Goal: Task Accomplishment & Management: Manage account settings

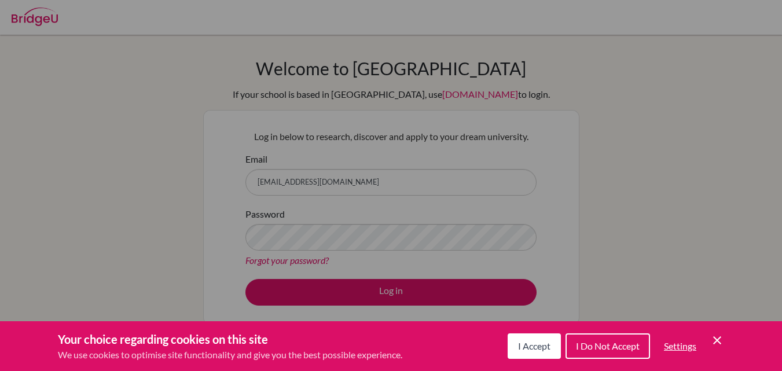
click at [540, 348] on span "I Accept" at bounding box center [534, 345] width 32 height 11
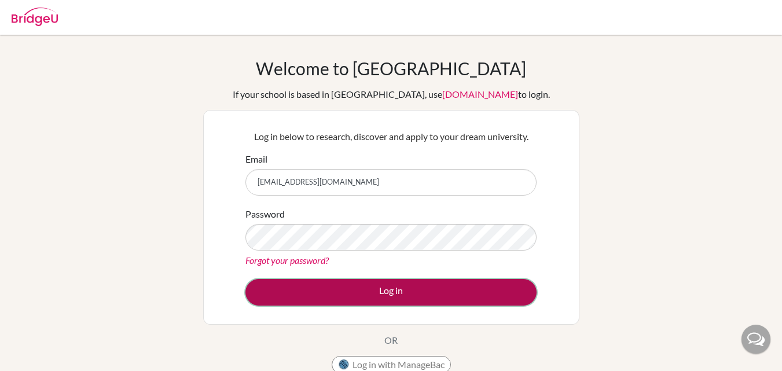
click at [478, 291] on button "Log in" at bounding box center [390, 292] width 291 height 27
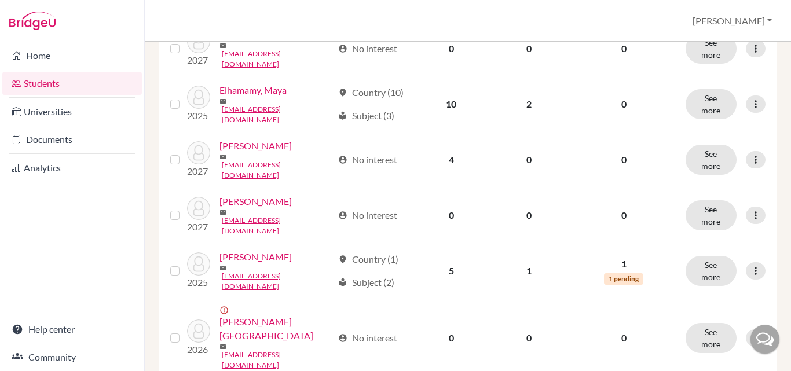
scroll to position [406, 0]
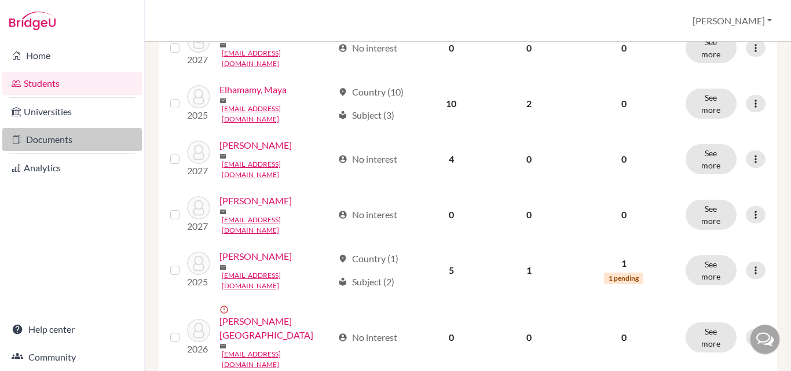
click at [63, 140] on link "Documents" at bounding box center [71, 139] width 139 height 23
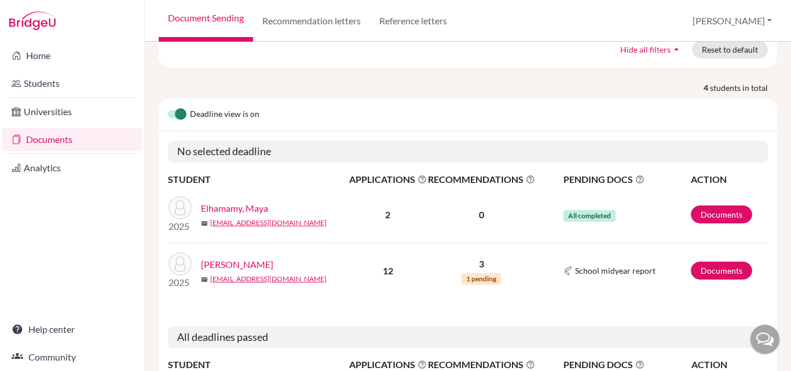
scroll to position [274, 0]
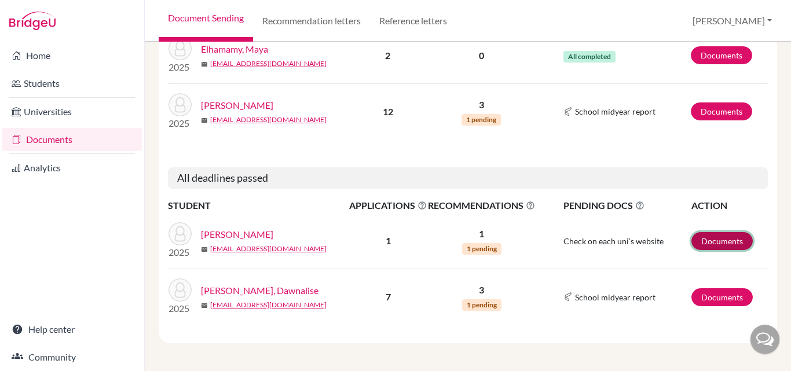
click at [725, 237] on link "Documents" at bounding box center [721, 241] width 61 height 18
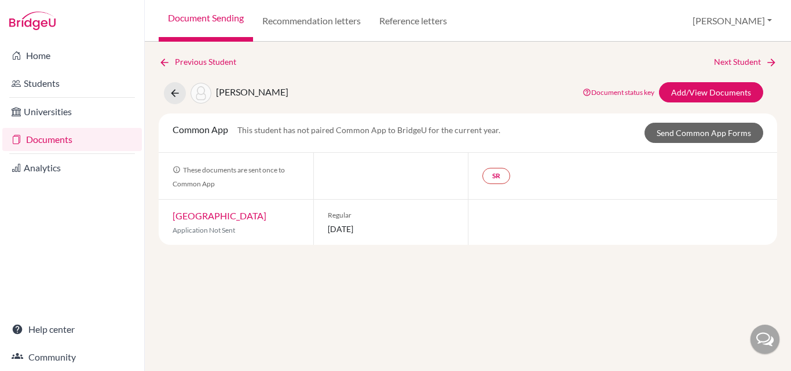
click at [243, 216] on link "University of Memphis" at bounding box center [219, 215] width 94 height 11
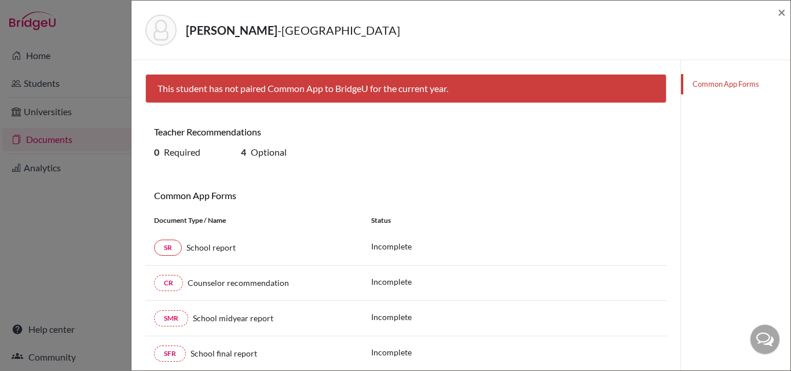
click at [42, 58] on div "Jons, Madelyn - University of Memphis × This student has not paired Common App …" at bounding box center [395, 185] width 791 height 371
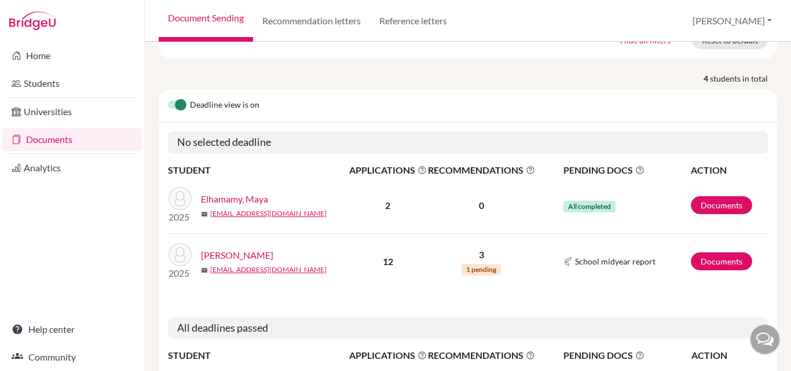
scroll to position [116, 0]
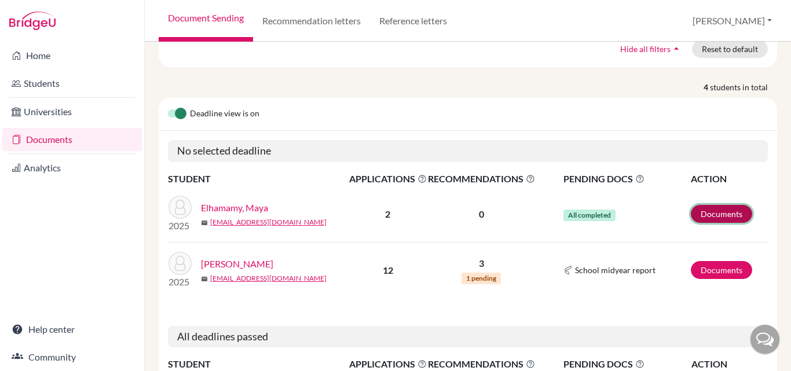
click at [714, 219] on link "Documents" at bounding box center [720, 214] width 61 height 18
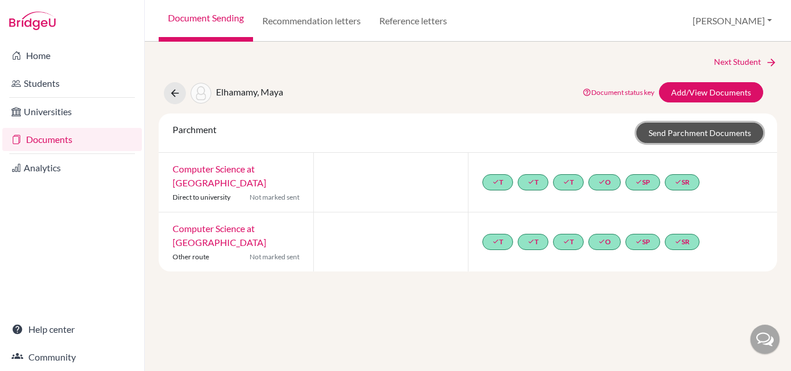
click at [719, 136] on link "Send Parchment Documents" at bounding box center [699, 133] width 127 height 20
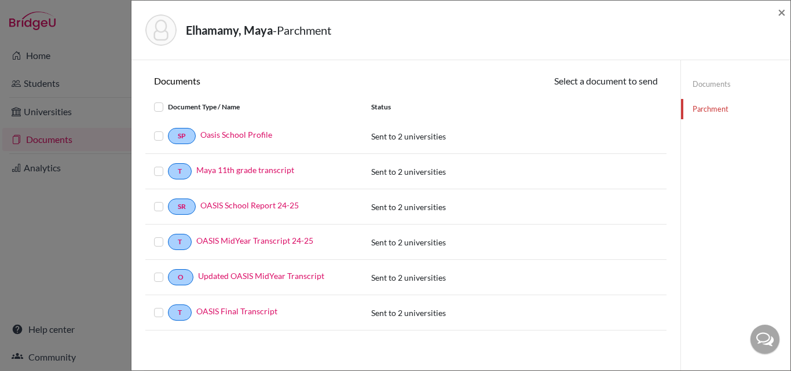
click at [709, 83] on link "Documents" at bounding box center [735, 84] width 109 height 20
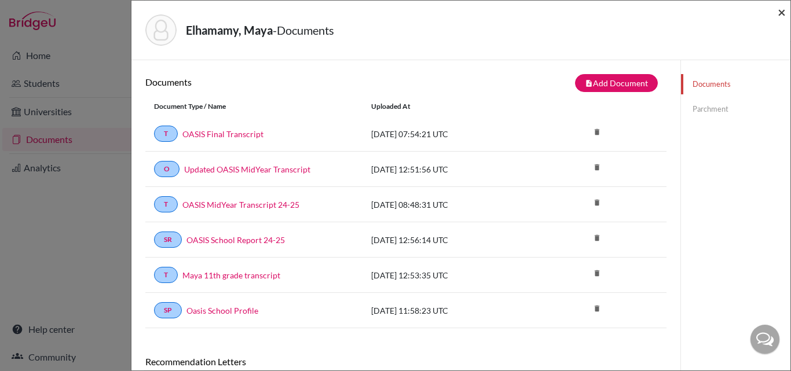
click at [784, 15] on span "×" at bounding box center [781, 11] width 8 height 17
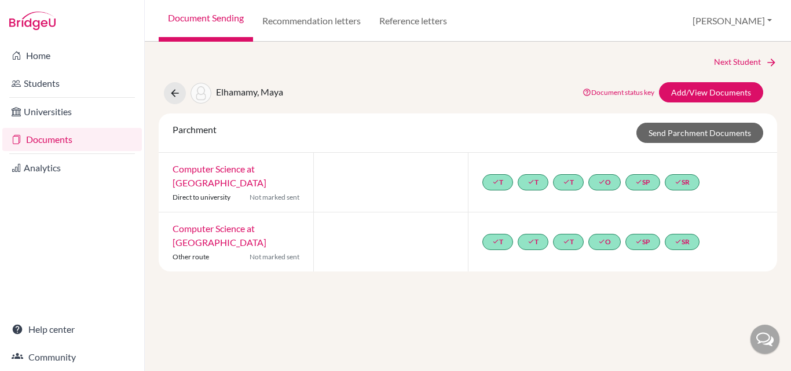
click at [54, 138] on link "Documents" at bounding box center [71, 139] width 139 height 23
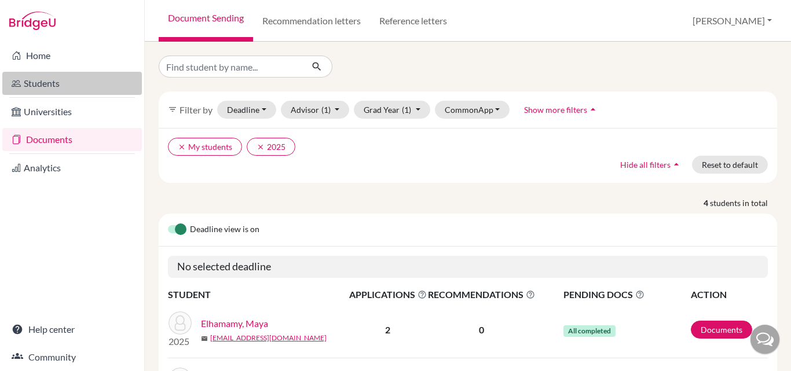
click at [43, 83] on link "Students" at bounding box center [71, 83] width 139 height 23
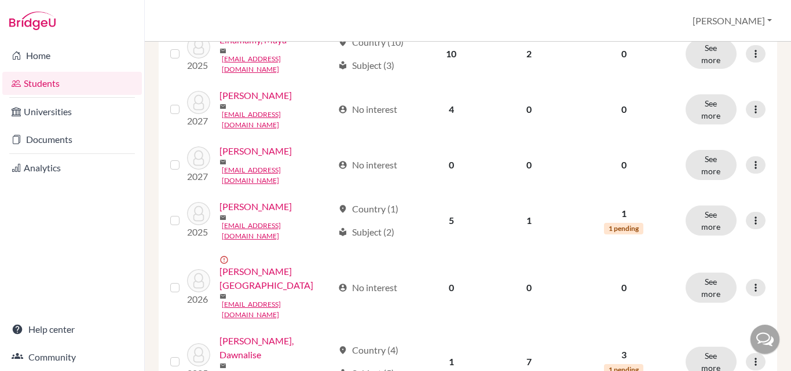
scroll to position [463, 0]
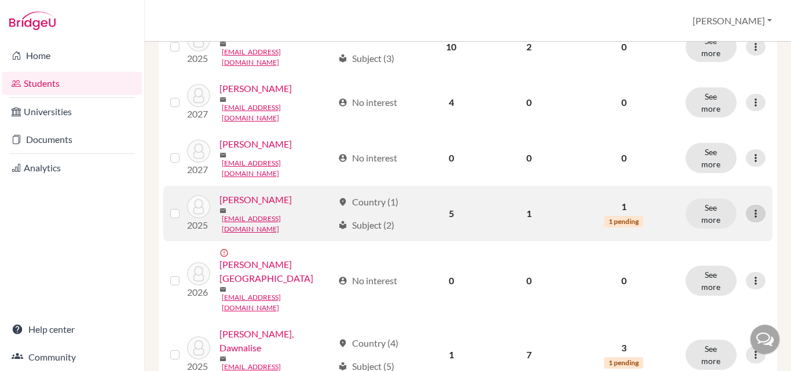
click at [749, 208] on icon at bounding box center [755, 214] width 12 height 12
click at [690, 199] on button "See more" at bounding box center [710, 214] width 51 height 30
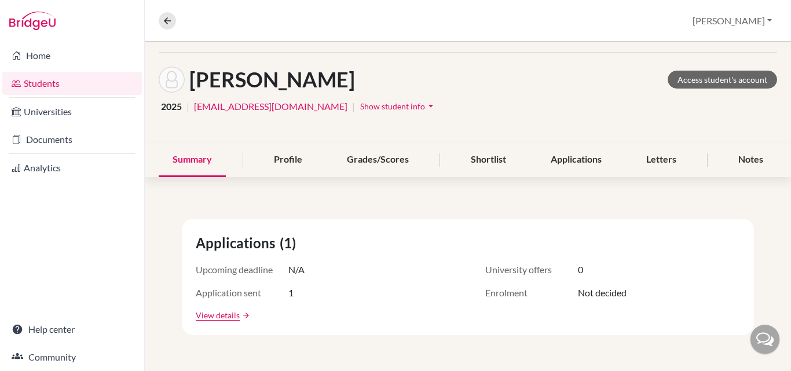
scroll to position [58, 0]
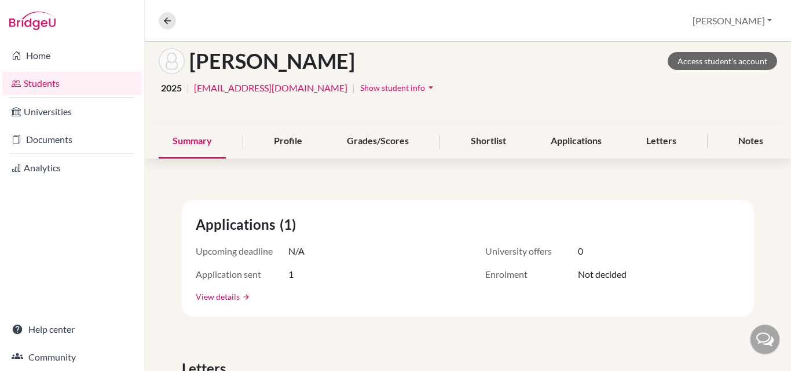
click at [218, 296] on link "View details" at bounding box center [218, 297] width 44 height 12
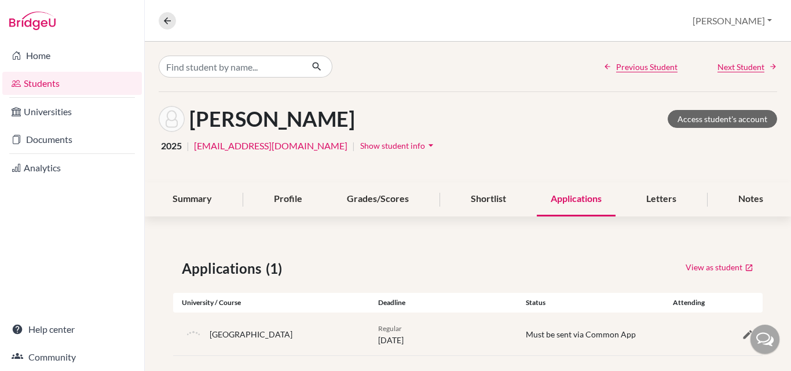
scroll to position [13, 0]
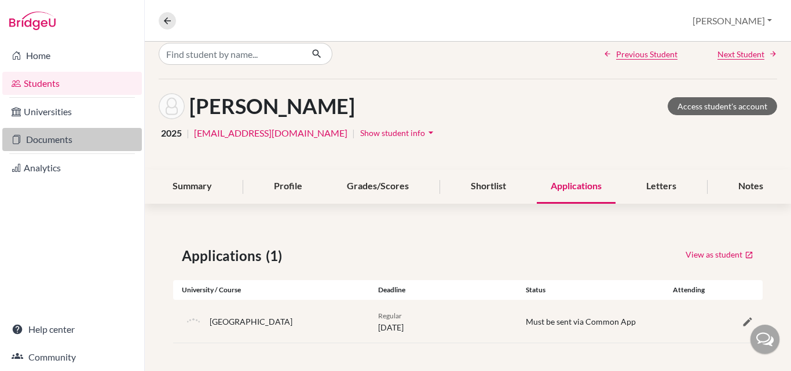
click at [43, 134] on link "Documents" at bounding box center [71, 139] width 139 height 23
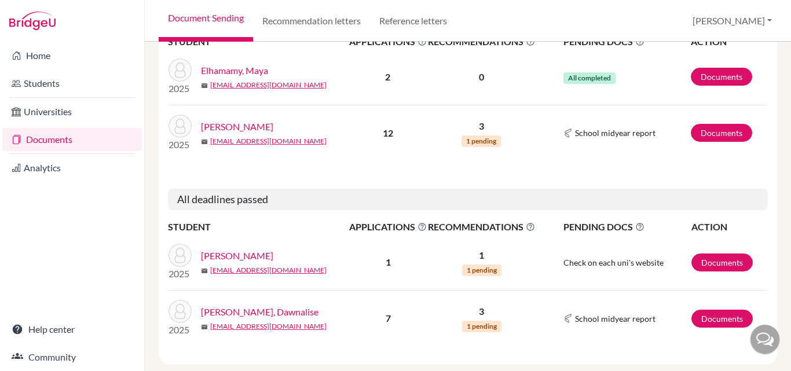
scroll to position [274, 0]
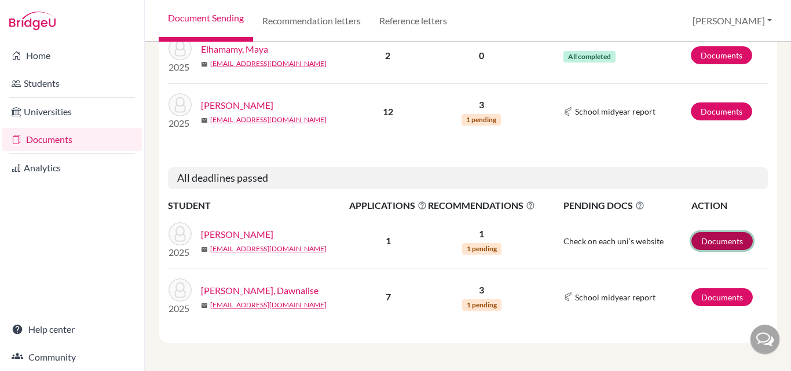
click at [695, 243] on link "Documents" at bounding box center [721, 241] width 61 height 18
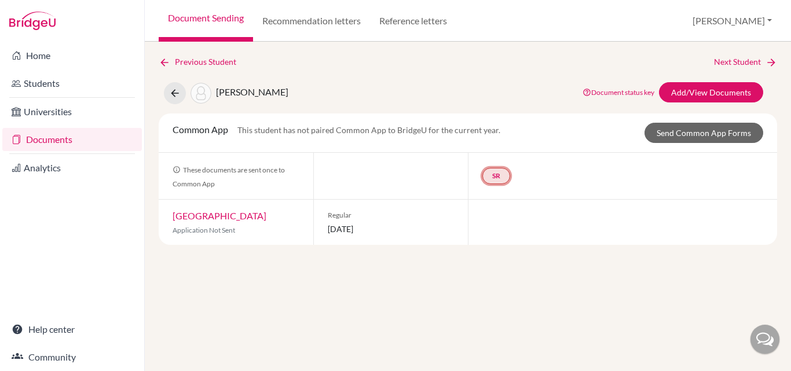
click at [497, 179] on link "SR" at bounding box center [496, 176] width 28 height 16
click at [491, 152] on small "Incomplete" at bounding box center [496, 152] width 54 height 10
click at [494, 115] on h3 "School report" at bounding box center [496, 119] width 68 height 21
click at [400, 174] on div at bounding box center [390, 176] width 155 height 46
click at [696, 89] on link "Add/View Documents" at bounding box center [711, 92] width 104 height 20
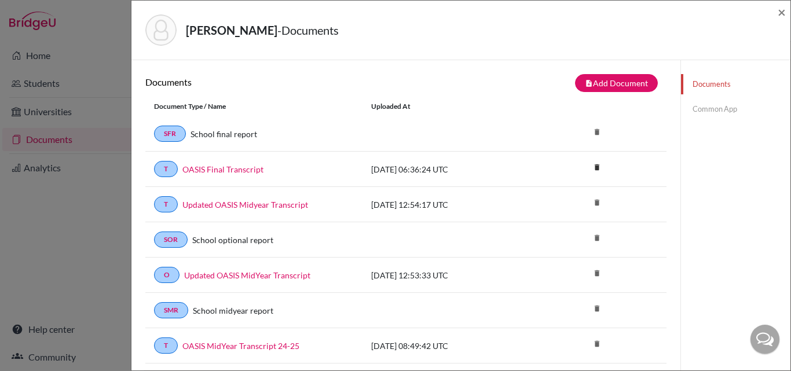
click at [704, 83] on link "Documents" at bounding box center [735, 84] width 109 height 20
click at [703, 108] on link "Common App" at bounding box center [735, 109] width 109 height 20
